Goal: Task Accomplishment & Management: Manage account settings

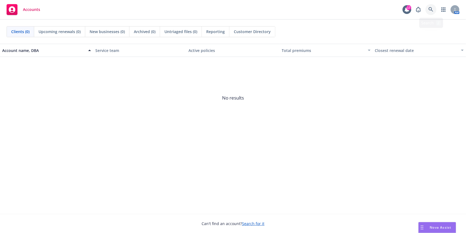
click at [432, 11] on icon at bounding box center [431, 9] width 5 height 5
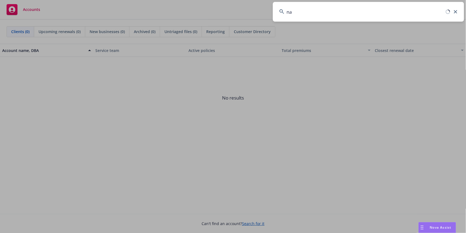
type input "n"
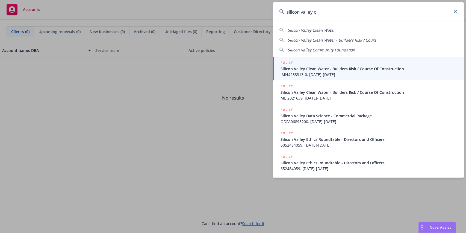
click at [333, 47] on span "Silicon Valley Community Foundation" at bounding box center [322, 49] width 68 height 5
type input "Silicon Valley Community Foundation"
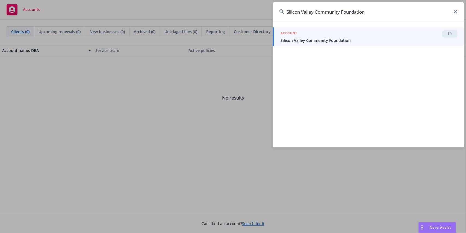
click at [370, 39] on span "Silicon Valley Community Foundation" at bounding box center [369, 40] width 177 height 6
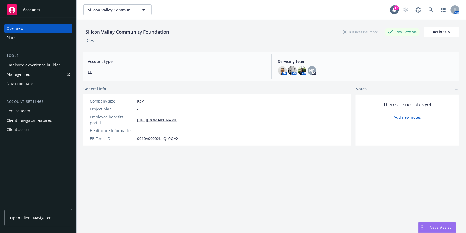
click at [30, 131] on div "Client access" at bounding box center [38, 129] width 63 height 9
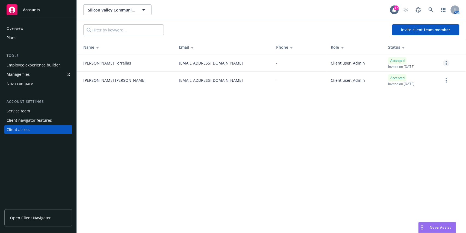
click at [448, 61] on link "more" at bounding box center [446, 63] width 7 height 7
click at [342, 96] on div "Silicon Valley Community Foundation Silicon Valley Community Foundation 17 AM I…" at bounding box center [271, 116] width 389 height 233
click at [444, 64] on link "more" at bounding box center [446, 63] width 7 height 7
click at [300, 101] on div "Silicon Valley Community Foundation Silicon Valley Community Foundation 17 AM I…" at bounding box center [271, 116] width 389 height 233
click at [175, 58] on td "[EMAIL_ADDRESS][DOMAIN_NAME]" at bounding box center [223, 62] width 97 height 17
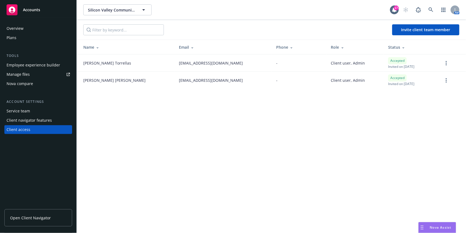
click at [191, 46] on icon at bounding box center [192, 47] width 3 height 4
click at [410, 27] on span "Invite client team member" at bounding box center [425, 29] width 49 height 5
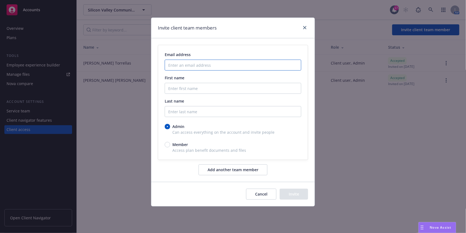
click at [235, 66] on input "Enter an email address" at bounding box center [233, 65] width 137 height 11
paste input "[EMAIL_ADDRESS][DOMAIN_NAME]"
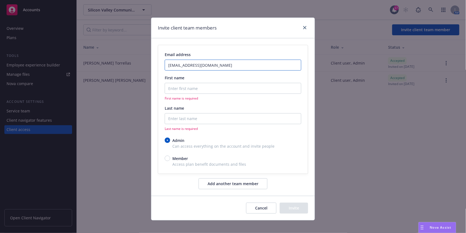
type input "[EMAIL_ADDRESS][DOMAIN_NAME]"
click at [185, 91] on input "First name" at bounding box center [233, 88] width 137 height 11
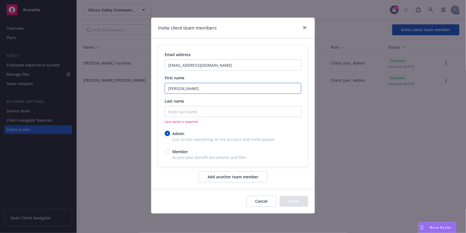
type input "[PERSON_NAME]"
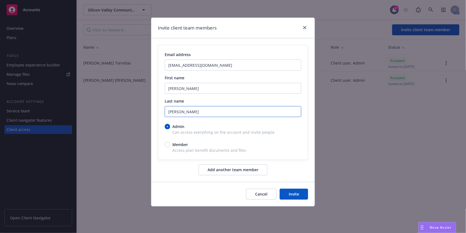
type input "[PERSON_NAME]"
click at [226, 169] on button "Add another team member" at bounding box center [233, 169] width 69 height 11
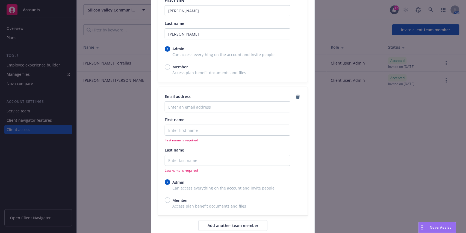
scroll to position [109, 0]
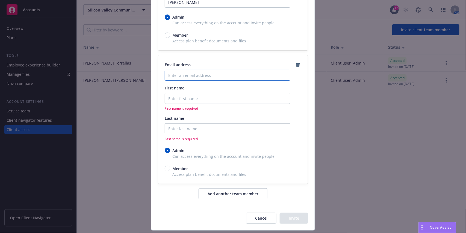
click at [190, 74] on input "Enter an email address" at bounding box center [228, 75] width 126 height 11
click at [205, 75] on input "Enter an email address" at bounding box center [228, 75] width 126 height 11
paste input "[EMAIL_ADDRESS][DOMAIN_NAME]"
type input "[EMAIL_ADDRESS][DOMAIN_NAME]"
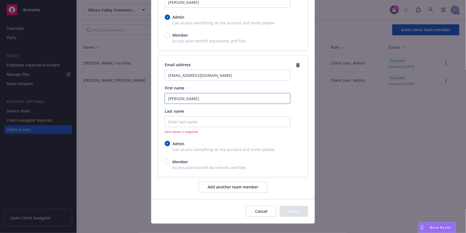
type input "[PERSON_NAME]"
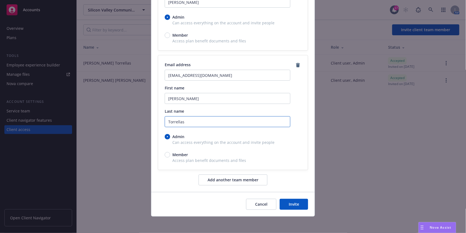
type input "Torrellas"
click at [289, 147] on div "Admin Can access everything on the account and invite people Member Access plan…" at bounding box center [233, 149] width 137 height 30
click at [296, 209] on button "Invite" at bounding box center [294, 204] width 28 height 11
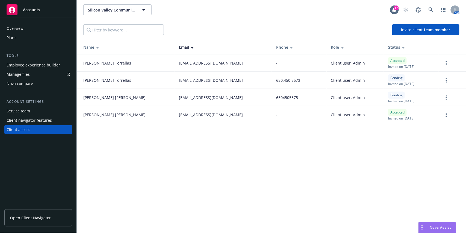
click at [311, 161] on div "Silicon Valley Community Foundation Silicon Valley Community Foundation 17 AM I…" at bounding box center [271, 116] width 389 height 233
click at [37, 211] on link "Open Client Navigator" at bounding box center [38, 217] width 68 height 17
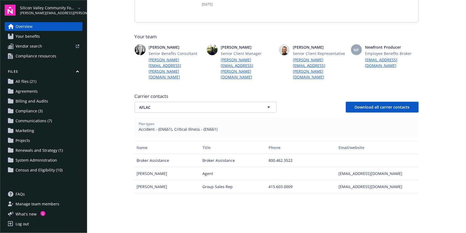
scroll to position [115, 0]
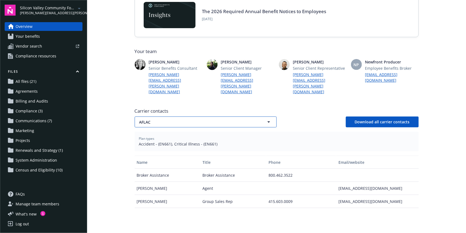
click at [178, 116] on button "AFLAC" at bounding box center [206, 121] width 142 height 11
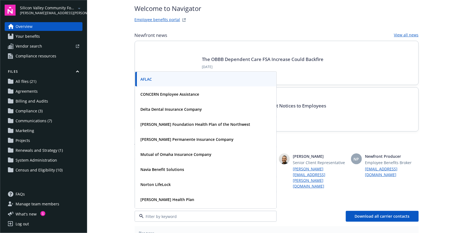
scroll to position [5, 0]
